Goal: Information Seeking & Learning: Learn about a topic

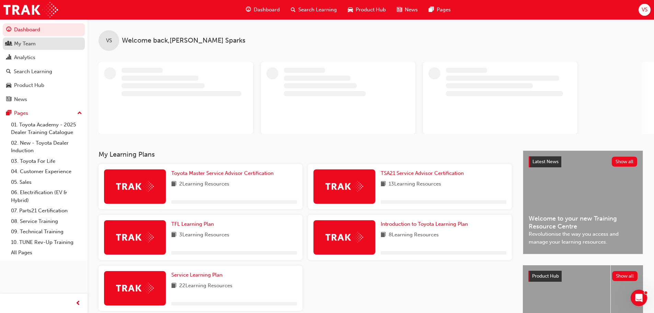
click at [45, 44] on div "My Team" at bounding box center [43, 44] width 75 height 9
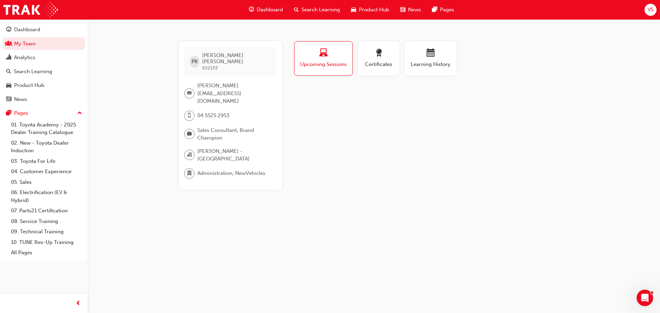
click at [416, 76] on div "Learning History" at bounding box center [430, 61] width 57 height 40
click at [415, 70] on button "Learning History" at bounding box center [431, 58] width 52 height 34
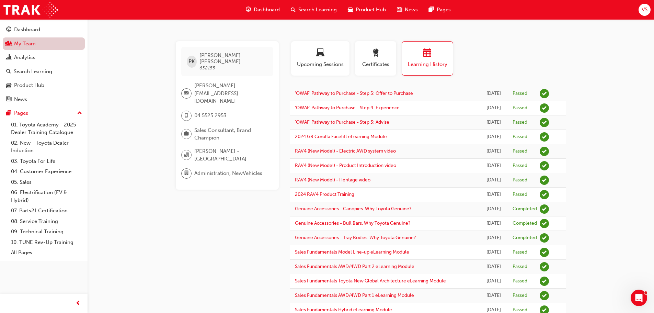
click at [46, 42] on link "My Team" at bounding box center [44, 43] width 82 height 13
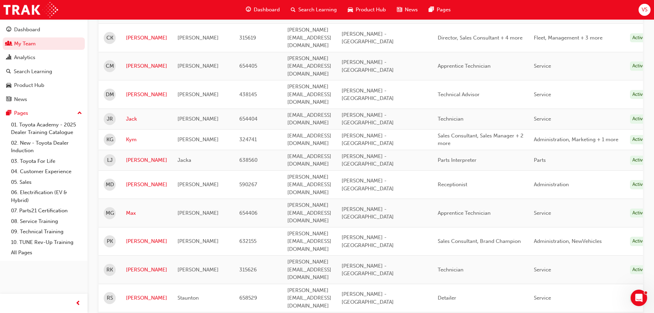
scroll to position [137, 0]
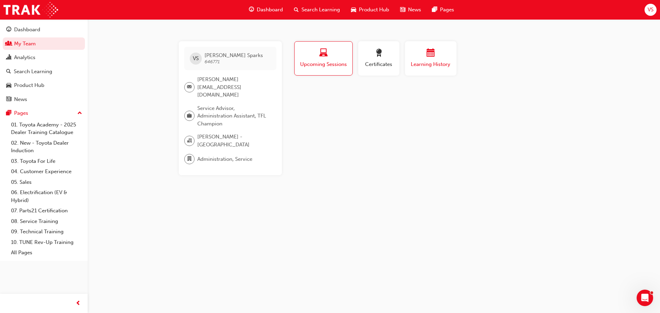
click at [414, 70] on button "Learning History" at bounding box center [431, 58] width 52 height 34
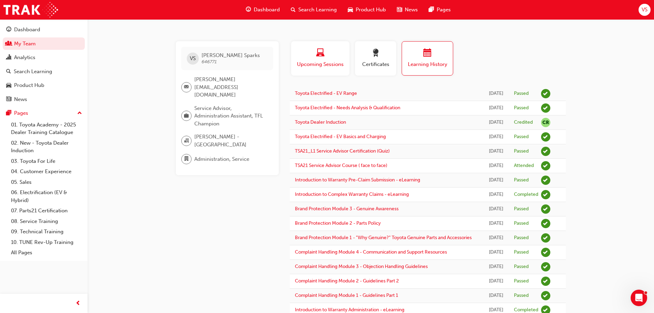
click at [337, 71] on button "Upcoming Sessions" at bounding box center [320, 58] width 58 height 34
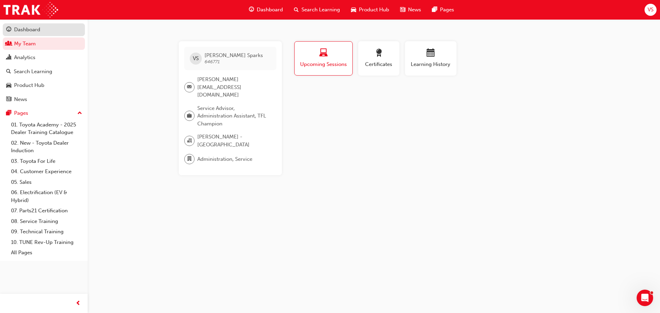
click at [49, 29] on div "Dashboard" at bounding box center [43, 29] width 75 height 9
